Goal: Task Accomplishment & Management: Use online tool/utility

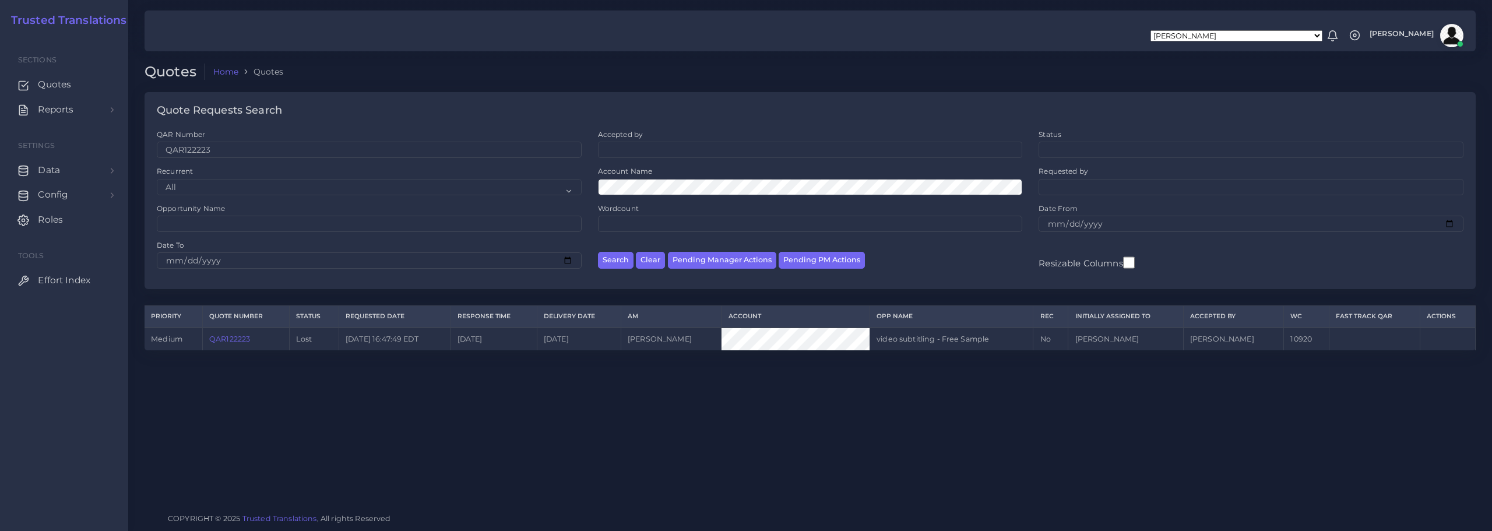
click at [744, 410] on div "Quotes Home Quotes Quote Requests Search QAR Number QAR122223 Accepted by All" at bounding box center [810, 252] width 1364 height 504
click at [653, 258] on button "Clear" at bounding box center [650, 260] width 29 height 17
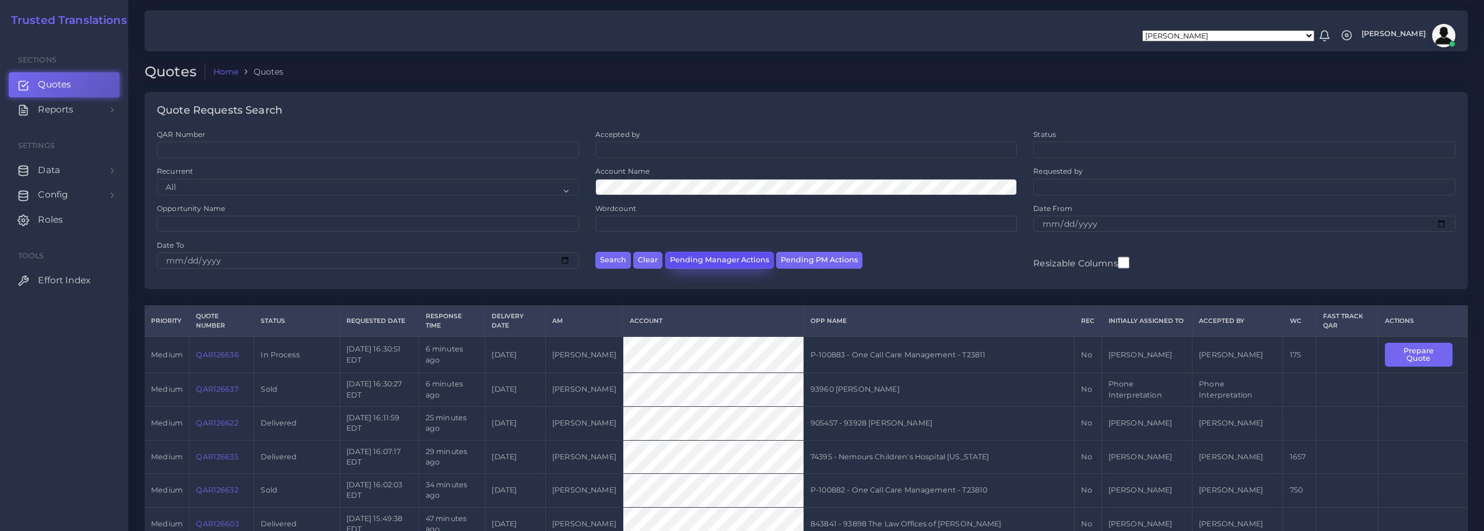
click at [737, 264] on button "Pending Manager Actions" at bounding box center [719, 260] width 108 height 17
select select "awaiting_manager_initial_review"
